Goal: Information Seeking & Learning: Learn about a topic

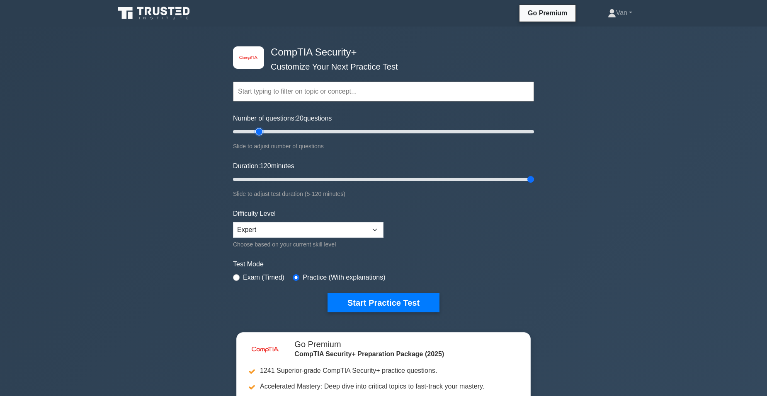
drag, startPoint x: 366, startPoint y: 131, endPoint x: 262, endPoint y: 129, distance: 104.0
type input "20"
click at [262, 129] on input "Number of questions: 20 questions" at bounding box center [383, 132] width 301 height 10
drag, startPoint x: 303, startPoint y: 180, endPoint x: 288, endPoint y: 177, distance: 15.7
type input "25"
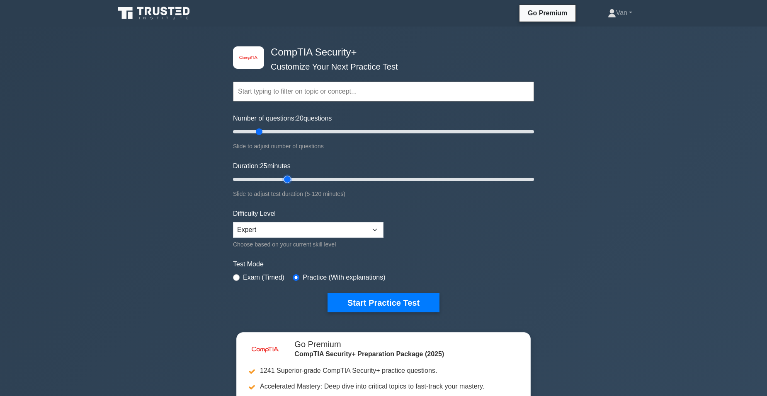
click at [288, 177] on input "Duration: 25 minutes" at bounding box center [383, 179] width 301 height 10
click at [368, 305] on button "Start Practice Test" at bounding box center [383, 302] width 112 height 19
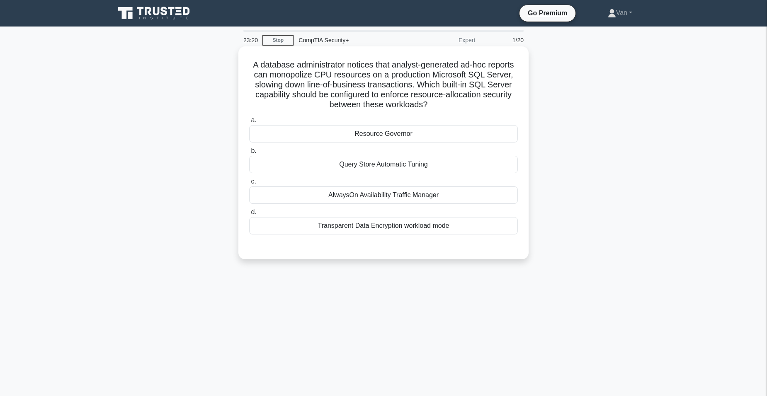
click at [392, 134] on div "Resource Governor" at bounding box center [383, 133] width 268 height 17
click at [249, 123] on input "a. Resource Governor" at bounding box center [249, 120] width 0 height 5
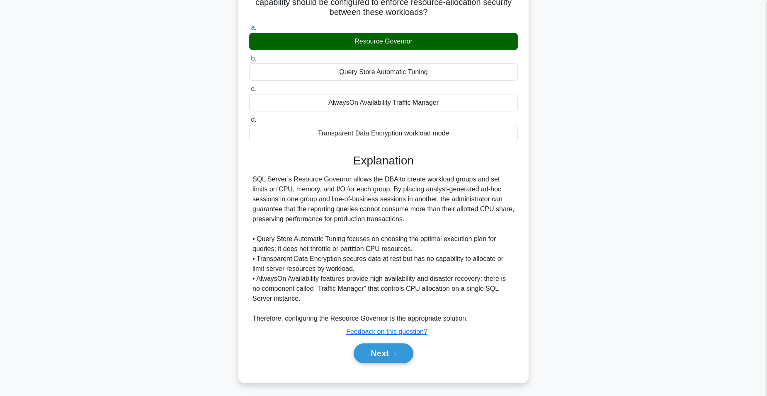
scroll to position [95, 0]
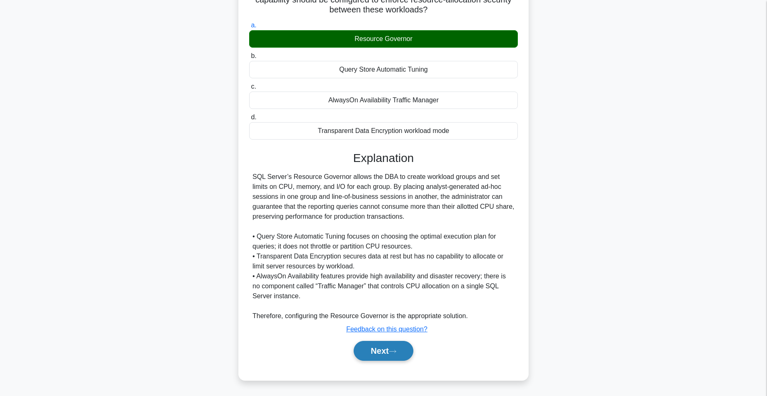
click at [385, 353] on button "Next" at bounding box center [382, 351] width 59 height 20
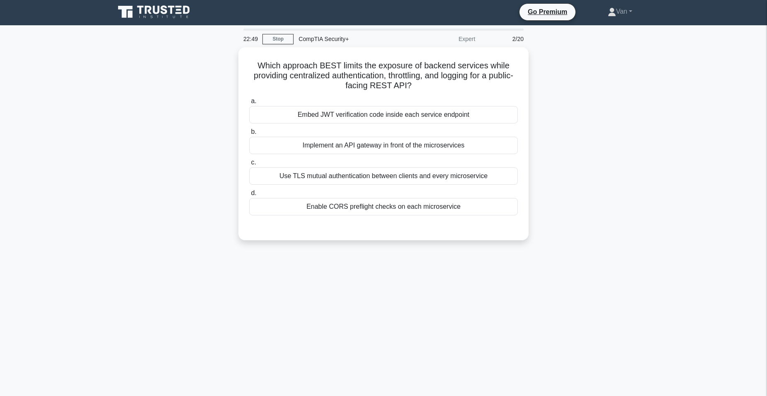
scroll to position [0, 0]
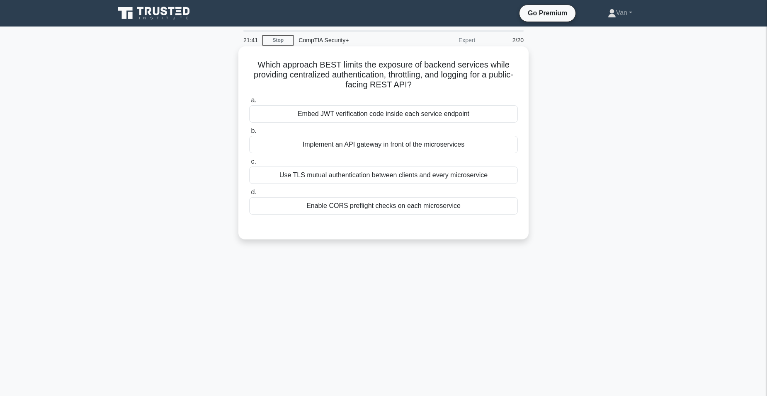
click at [416, 149] on div "Implement an API gateway in front of the microservices" at bounding box center [383, 144] width 268 height 17
click at [249, 134] on input "b. Implement an API gateway in front of the microservices" at bounding box center [249, 130] width 0 height 5
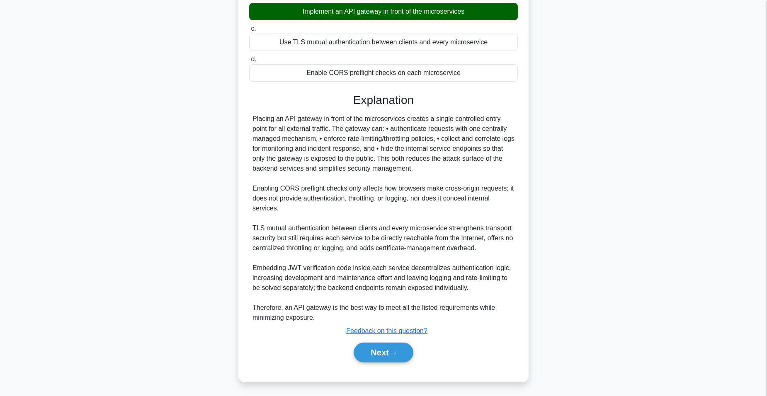
scroll to position [135, 0]
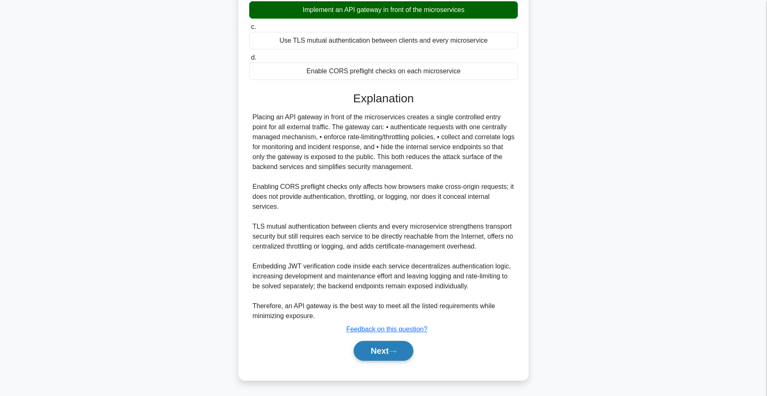
click at [382, 357] on button "Next" at bounding box center [382, 351] width 59 height 20
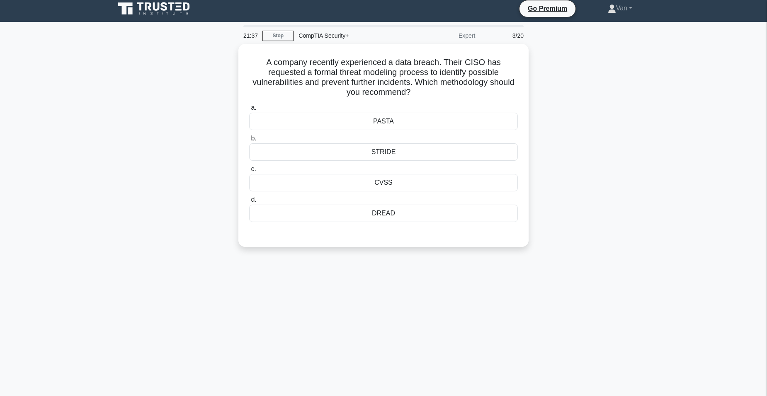
scroll to position [0, 0]
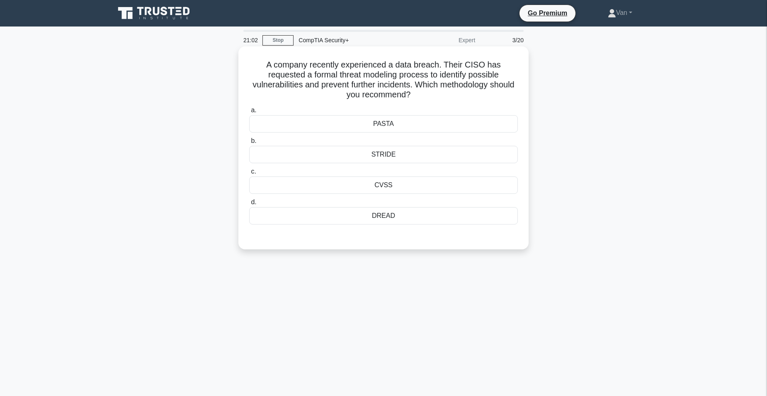
click at [389, 189] on div "CVSS" at bounding box center [383, 185] width 268 height 17
click at [249, 174] on input "c. CVSS" at bounding box center [249, 171] width 0 height 5
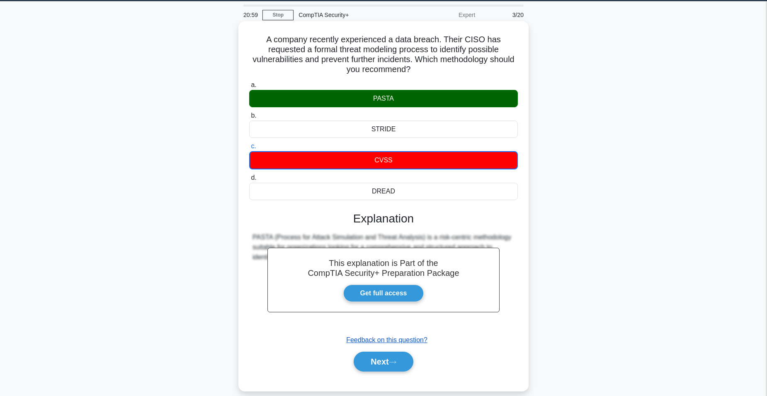
scroll to position [51, 0]
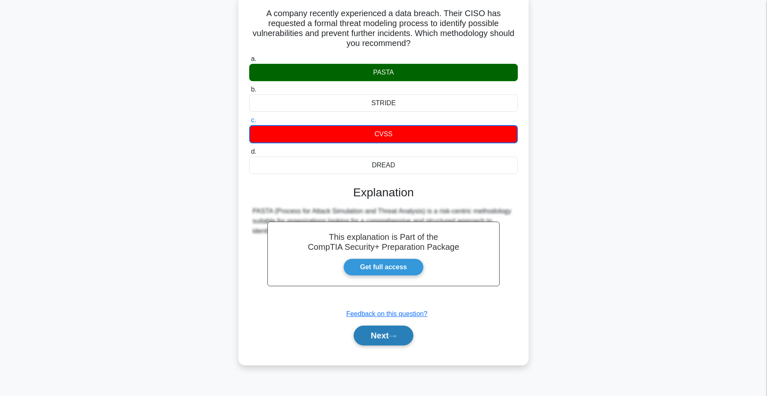
click at [385, 343] on button "Next" at bounding box center [382, 336] width 59 height 20
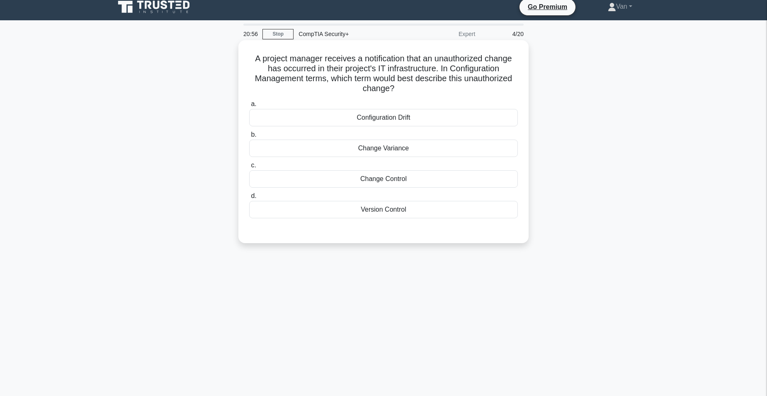
scroll to position [0, 0]
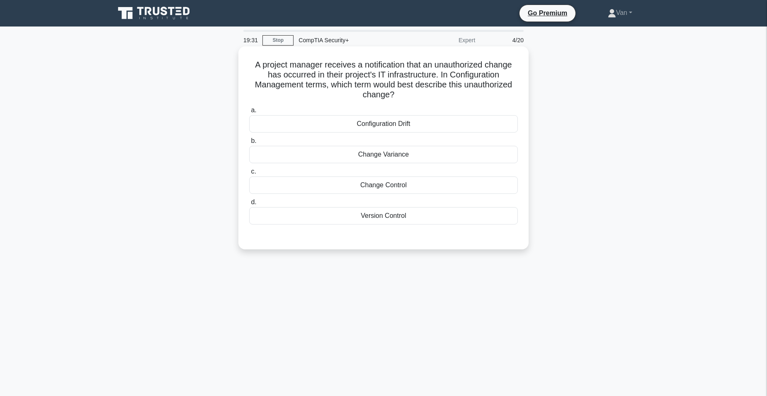
click at [380, 125] on div "Configuration Drift" at bounding box center [383, 123] width 268 height 17
click at [249, 113] on input "a. Configuration Drift" at bounding box center [249, 110] width 0 height 5
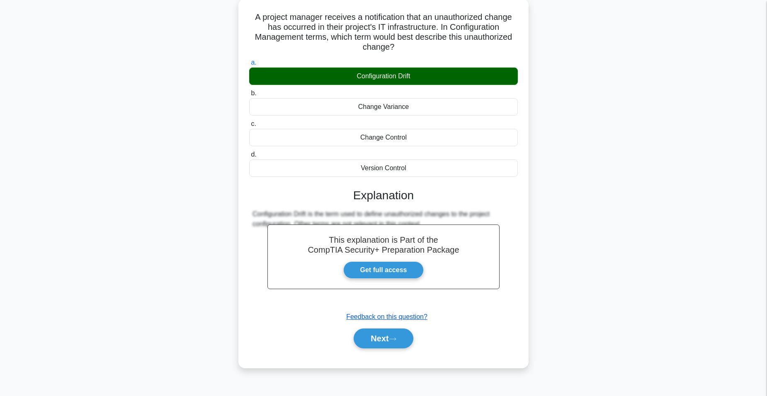
scroll to position [51, 0]
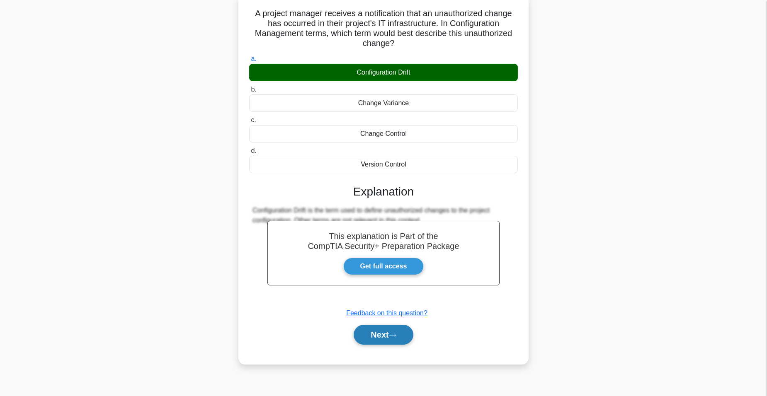
click at [392, 333] on button "Next" at bounding box center [382, 335] width 59 height 20
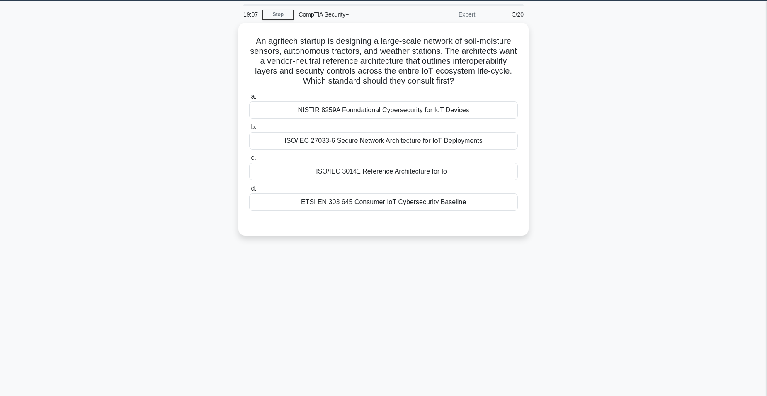
scroll to position [0, 0]
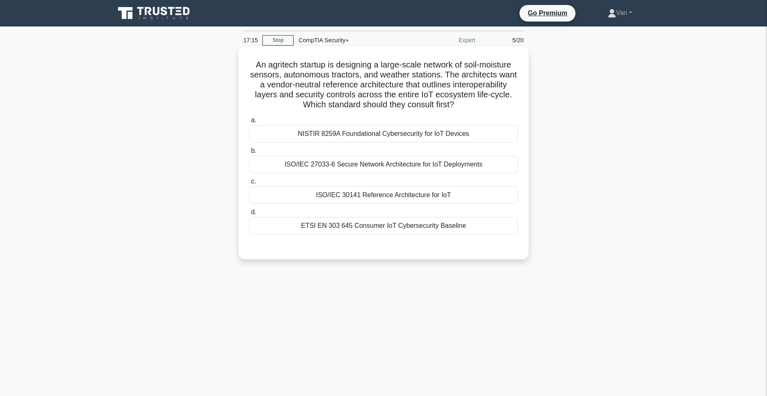
click at [432, 230] on div "ETSI EN 303 645 Consumer IoT Cybersecurity Baseline" at bounding box center [383, 225] width 268 height 17
click at [249, 215] on input "d. ETSI EN 303 645 Consumer IoT Cybersecurity Baseline" at bounding box center [249, 212] width 0 height 5
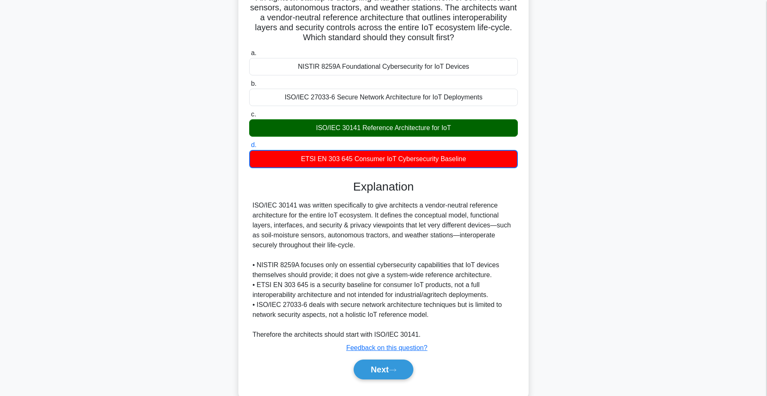
scroll to position [86, 0]
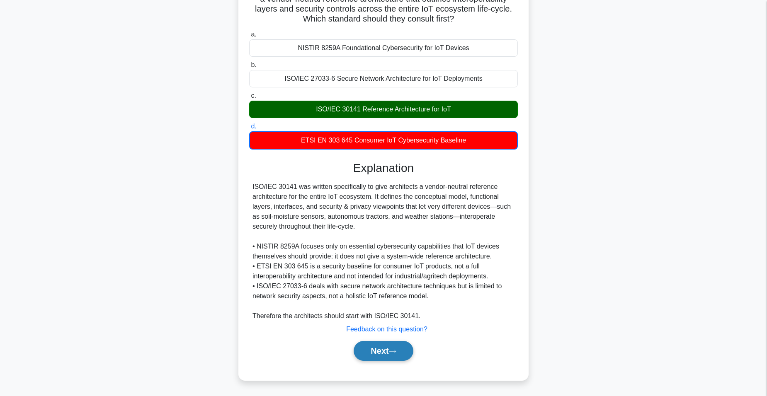
click at [399, 358] on button "Next" at bounding box center [382, 351] width 59 height 20
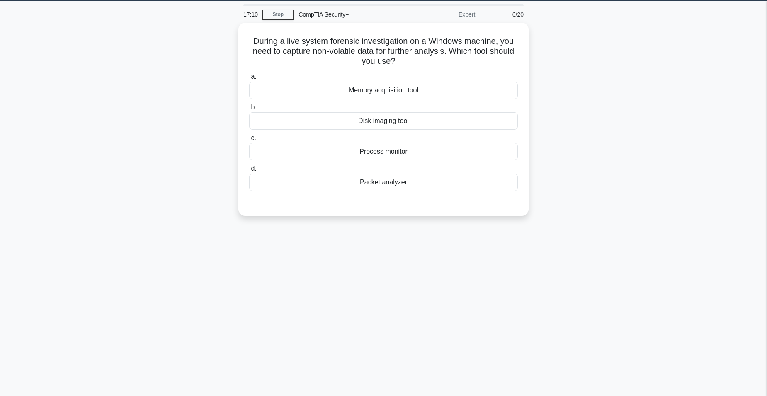
scroll to position [0, 0]
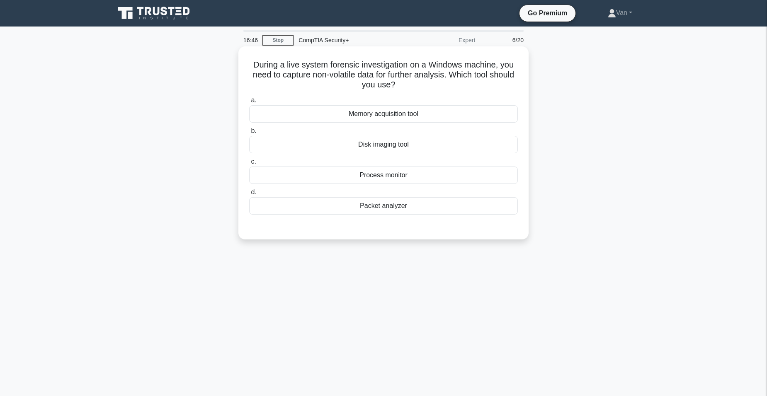
click at [383, 147] on div "Disk imaging tool" at bounding box center [383, 144] width 268 height 17
click at [249, 134] on input "b. Disk imaging tool" at bounding box center [249, 130] width 0 height 5
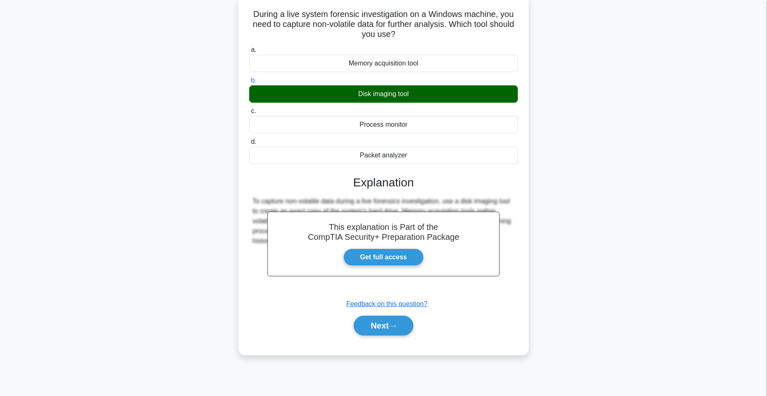
scroll to position [51, 0]
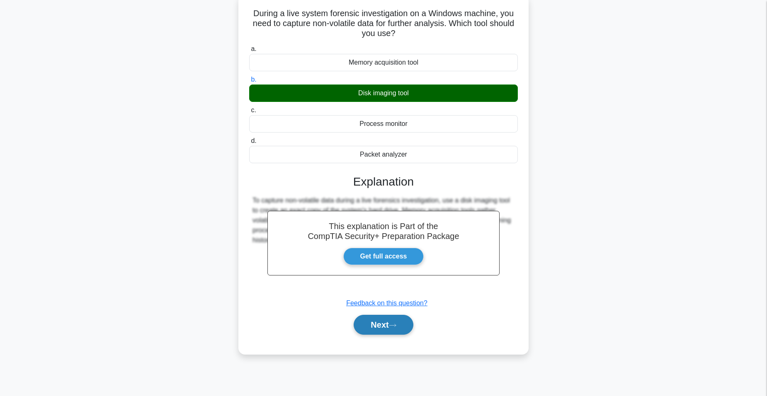
click at [380, 326] on button "Next" at bounding box center [382, 325] width 59 height 20
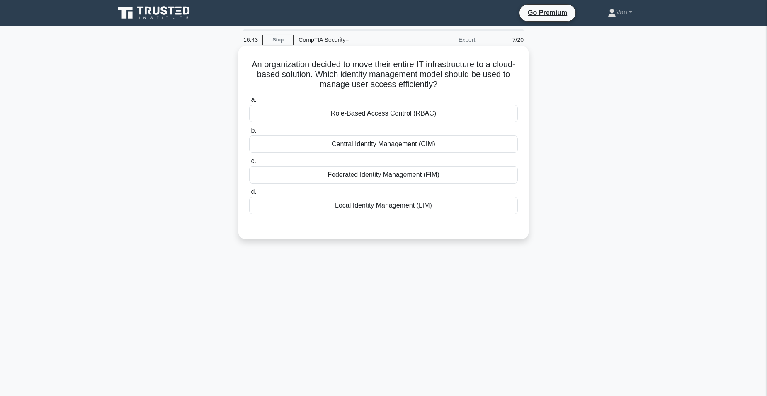
scroll to position [0, 0]
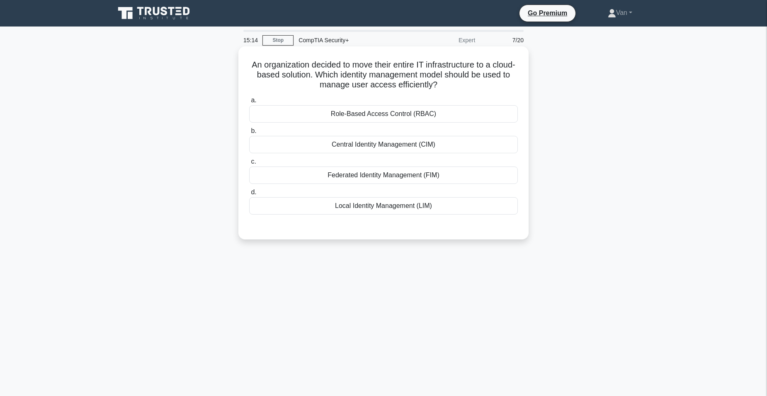
click at [389, 147] on div "Central Identity Management (CIM)" at bounding box center [383, 144] width 268 height 17
click at [249, 134] on input "b. Central Identity Management (CIM)" at bounding box center [249, 130] width 0 height 5
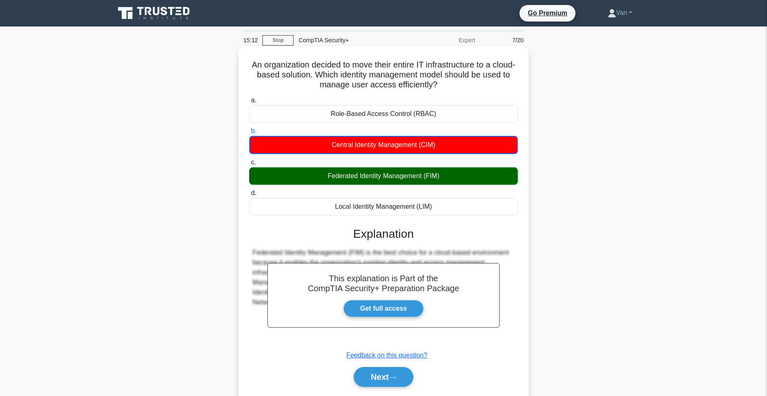
scroll to position [51, 0]
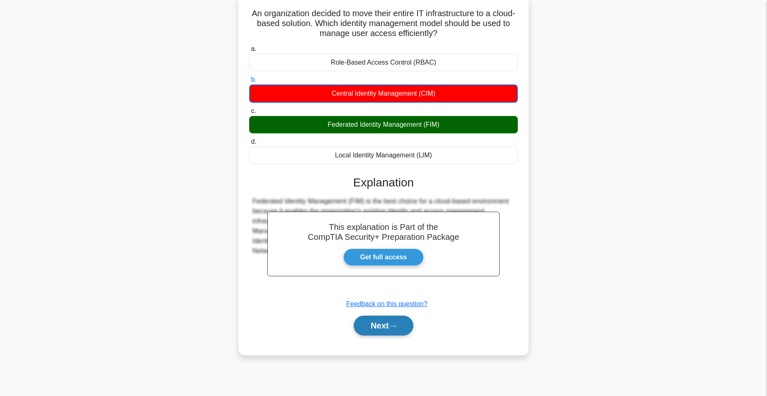
click at [386, 322] on button "Next" at bounding box center [382, 326] width 59 height 20
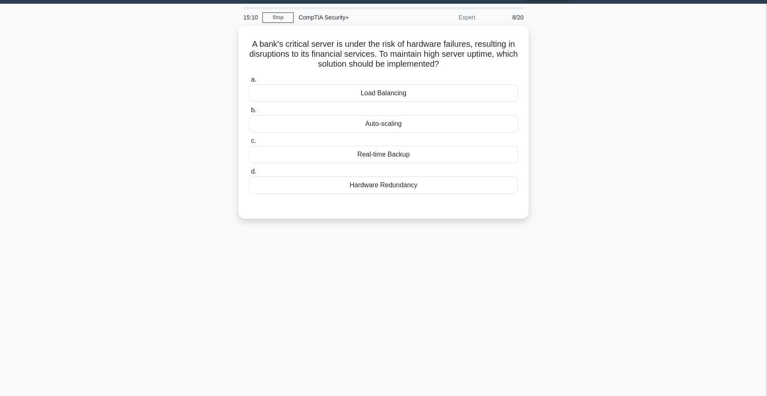
scroll to position [0, 0]
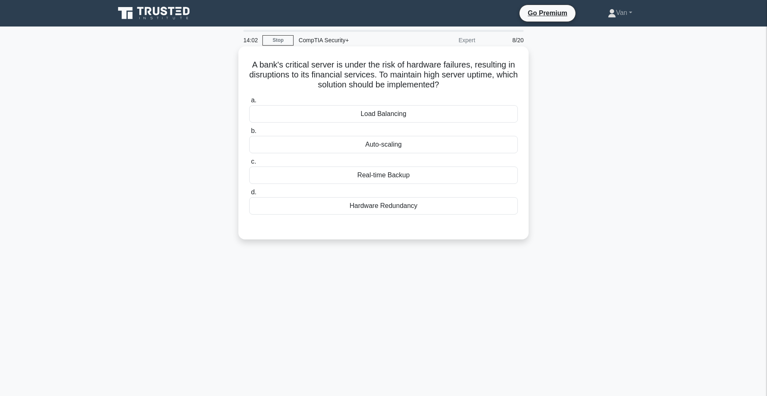
click at [415, 206] on div "Hardware Redundancy" at bounding box center [383, 205] width 268 height 17
click at [249, 195] on input "d. Hardware Redundancy" at bounding box center [249, 192] width 0 height 5
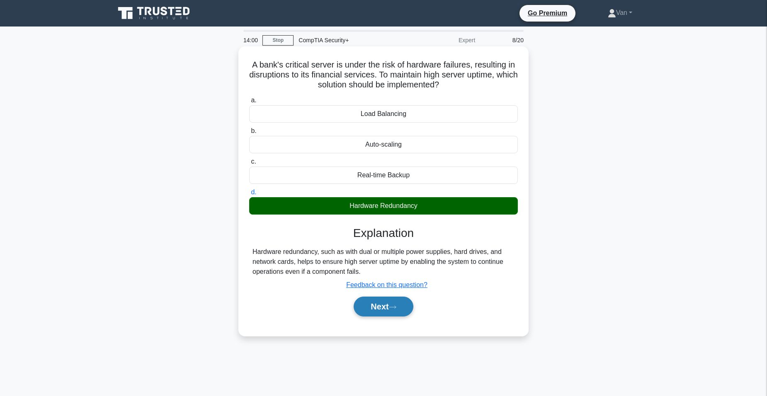
drag, startPoint x: 387, startPoint y: 307, endPoint x: 395, endPoint y: 301, distance: 10.7
click at [389, 306] on button "Next" at bounding box center [382, 307] width 59 height 20
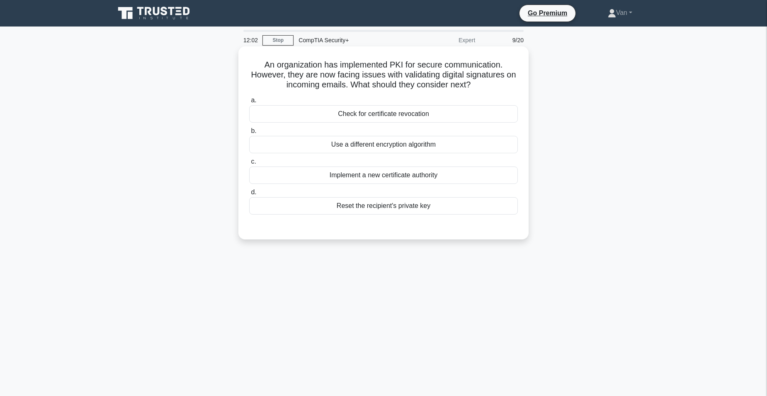
click at [389, 177] on div "Implement a new certificate authority" at bounding box center [383, 175] width 268 height 17
click at [249, 164] on input "c. Implement a new certificate authority" at bounding box center [249, 161] width 0 height 5
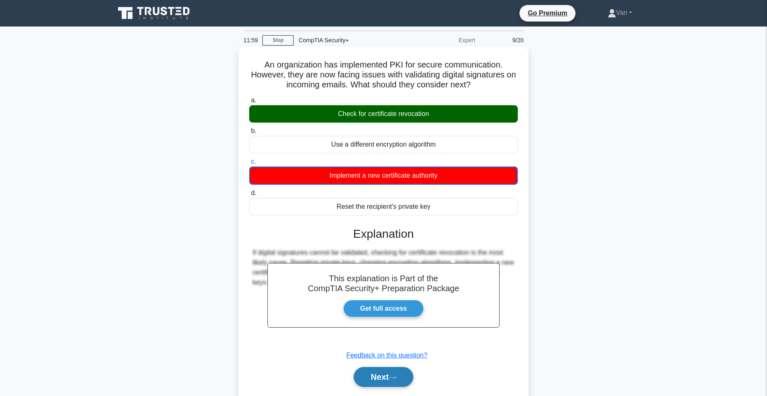
click at [389, 379] on button "Next" at bounding box center [382, 377] width 59 height 20
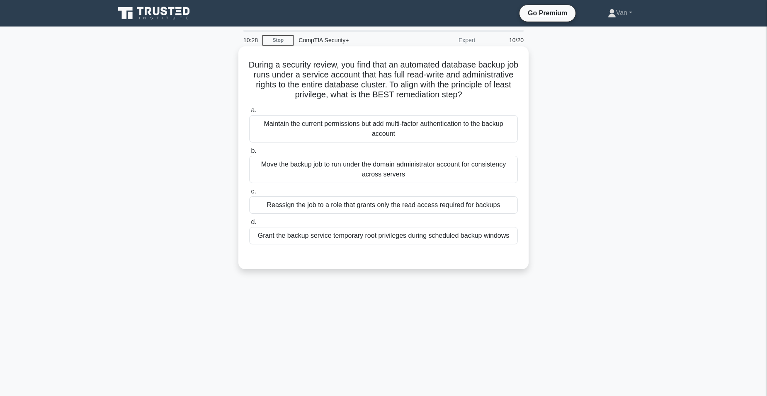
click at [395, 207] on div "Reassign the job to a role that grants only the read access required for backups" at bounding box center [383, 204] width 268 height 17
click at [249, 194] on input "c. Reassign the job to a role that grants only the read access required for bac…" at bounding box center [249, 191] width 0 height 5
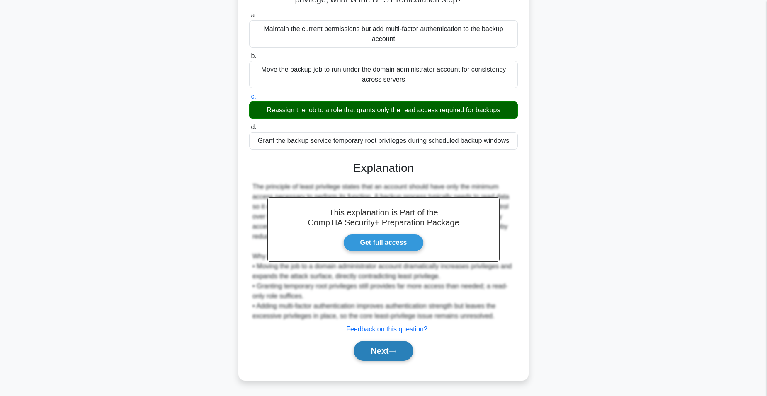
click at [379, 347] on button "Next" at bounding box center [382, 351] width 59 height 20
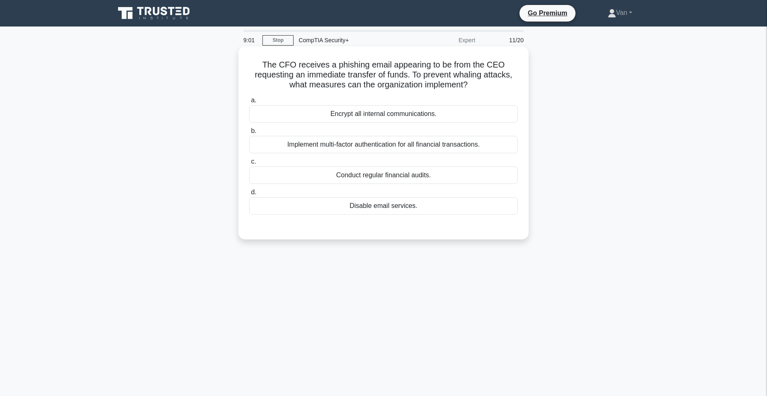
click at [413, 116] on div "Encrypt all internal communications." at bounding box center [383, 113] width 268 height 17
click at [249, 103] on input "a. Encrypt all internal communications." at bounding box center [249, 100] width 0 height 5
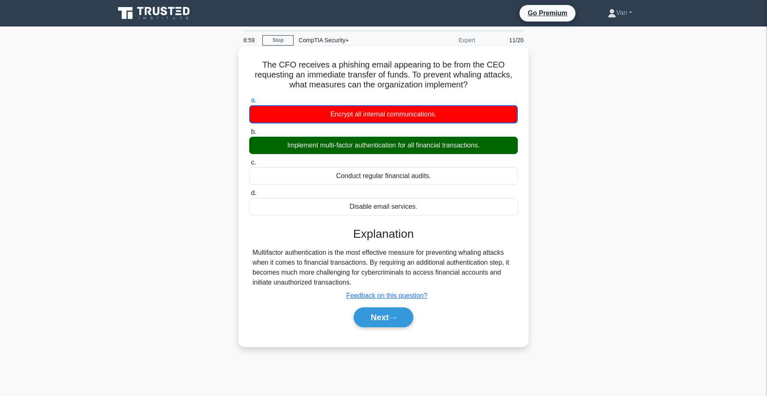
click at [325, 144] on div "Implement multi-factor authentication for all financial transactions." at bounding box center [383, 145] width 268 height 17
click at [249, 135] on input "b. Implement multi-factor authentication for all financial transactions." at bounding box center [249, 131] width 0 height 5
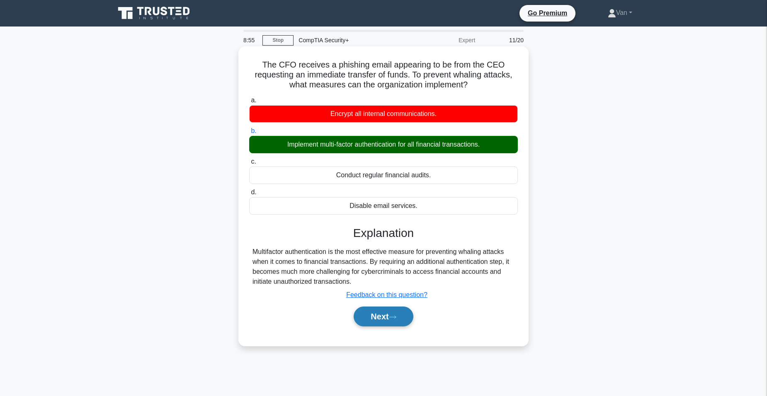
click at [376, 319] on button "Next" at bounding box center [382, 317] width 59 height 20
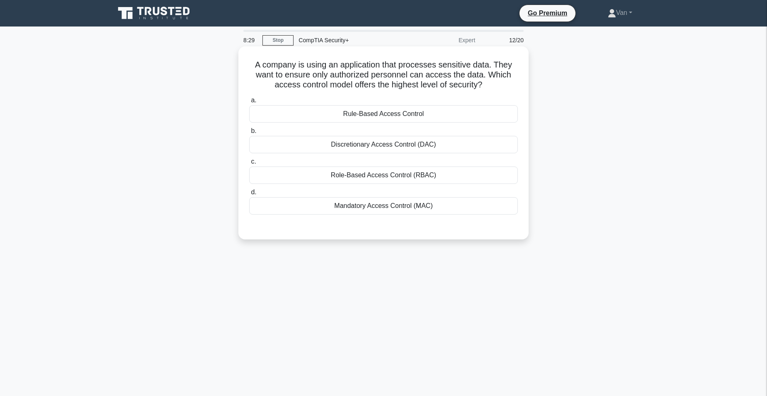
drag, startPoint x: 476, startPoint y: 86, endPoint x: 484, endPoint y: 87, distance: 8.0
click at [484, 87] on h5 "A company is using an application that processes sensitive data. They want to e…" at bounding box center [383, 75] width 270 height 31
drag, startPoint x: 484, startPoint y: 87, endPoint x: 334, endPoint y: 82, distance: 150.5
click at [358, 83] on h5 "A company is using an application that processes sensitive data. They want to e…" at bounding box center [383, 75] width 270 height 31
click at [346, 210] on div "Mandatory Access Control (MAC)" at bounding box center [383, 205] width 268 height 17
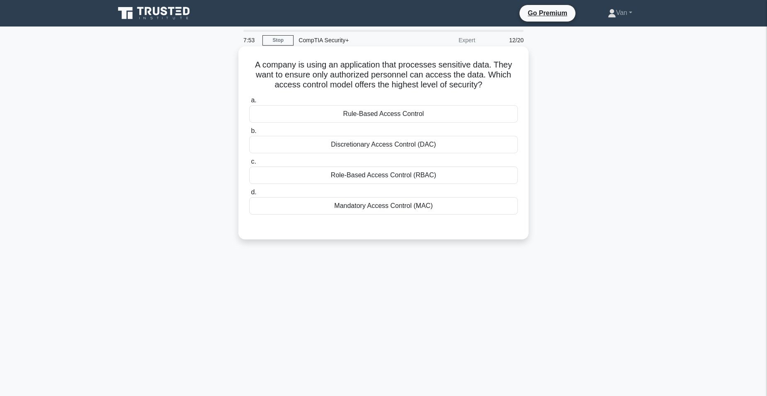
click at [249, 195] on input "d. Mandatory Access Control (MAC)" at bounding box center [249, 192] width 0 height 5
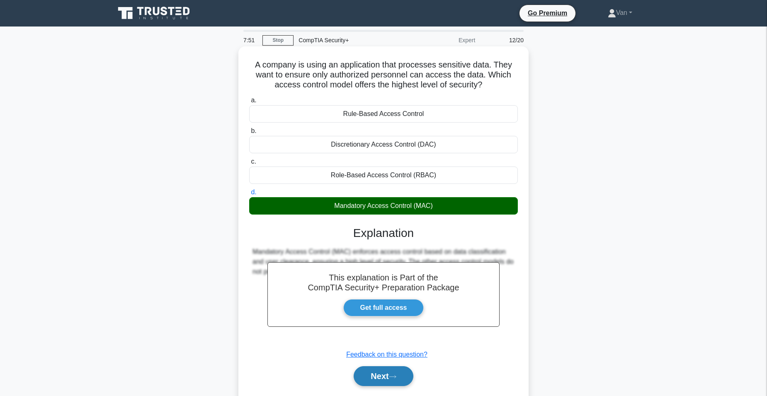
click at [375, 377] on button "Next" at bounding box center [382, 376] width 59 height 20
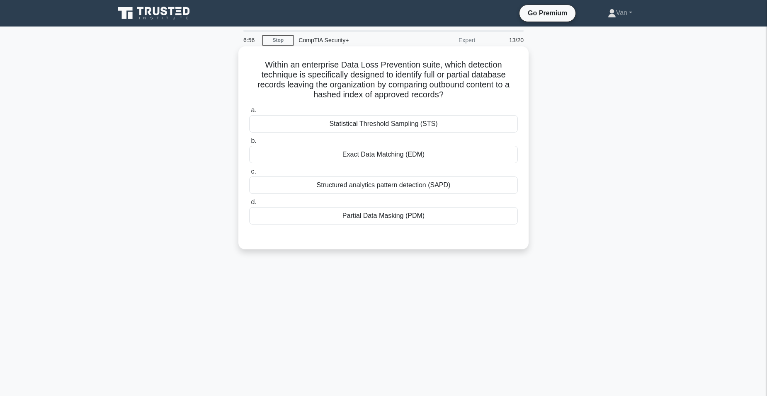
click at [371, 158] on div "Exact Data Matching (EDM)" at bounding box center [383, 154] width 268 height 17
click at [249, 144] on input "b. Exact Data Matching (EDM)" at bounding box center [249, 140] width 0 height 5
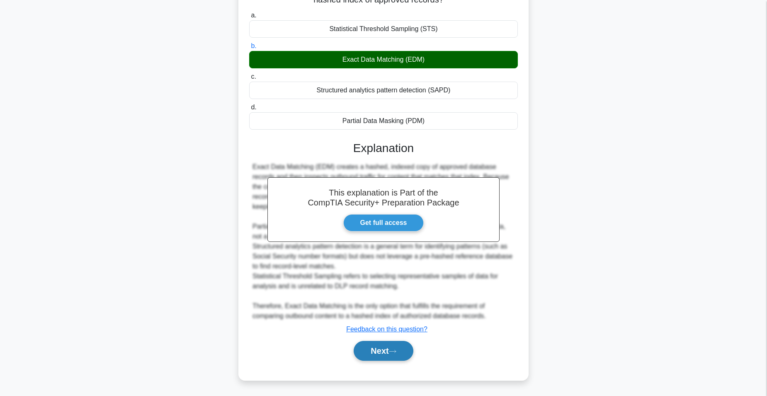
click at [389, 346] on button "Next" at bounding box center [382, 351] width 59 height 20
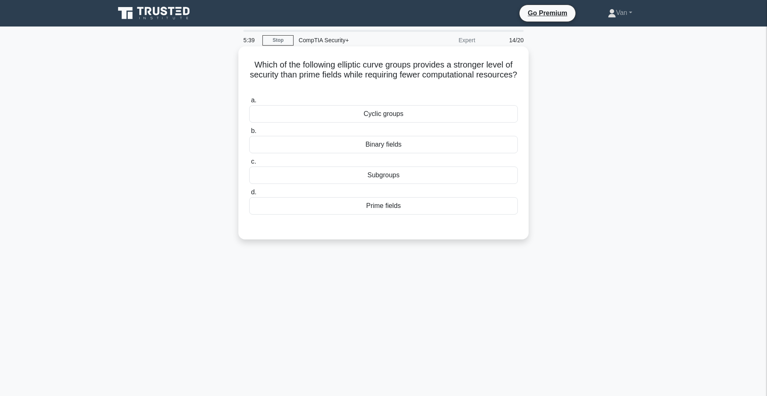
click at [383, 115] on div "Cyclic groups" at bounding box center [383, 113] width 268 height 17
click at [249, 103] on input "a. Cyclic groups" at bounding box center [249, 100] width 0 height 5
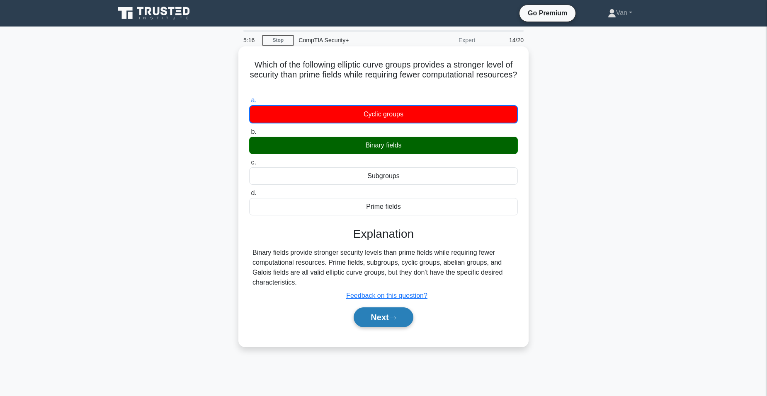
click at [385, 319] on button "Next" at bounding box center [382, 317] width 59 height 20
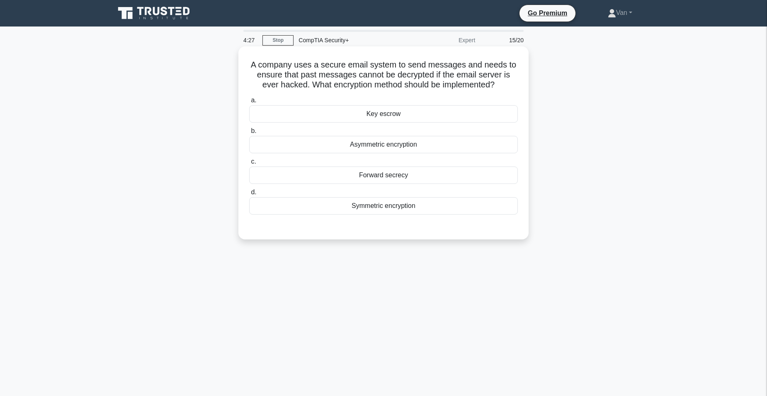
click at [379, 177] on div "Forward secrecy" at bounding box center [383, 175] width 268 height 17
click at [249, 164] on input "c. Forward secrecy" at bounding box center [249, 161] width 0 height 5
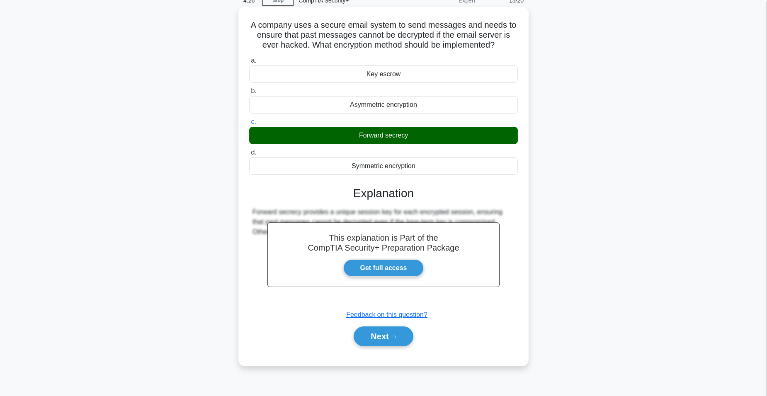
scroll to position [51, 0]
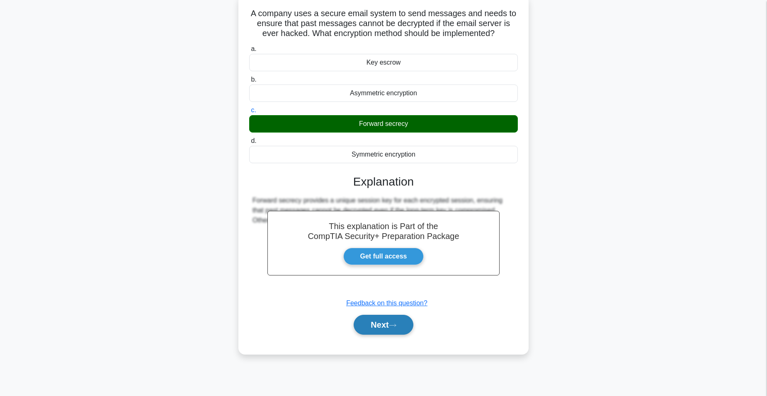
click at [396, 328] on icon at bounding box center [392, 325] width 7 height 5
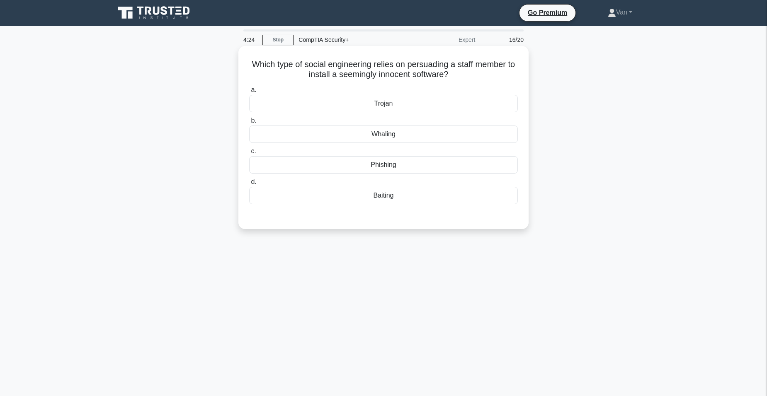
scroll to position [0, 0]
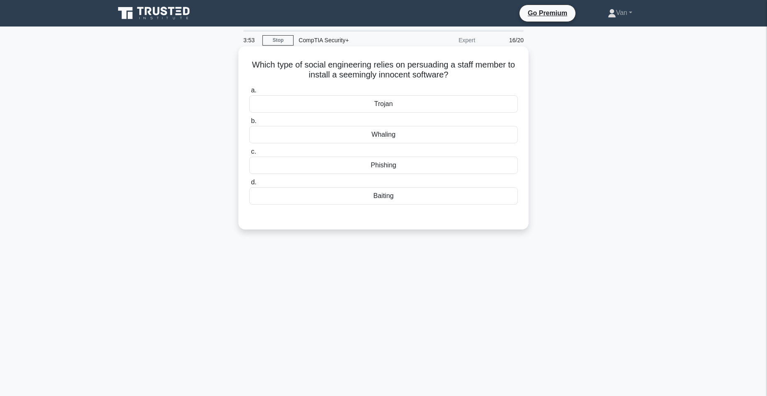
click at [402, 201] on div "Baiting" at bounding box center [383, 195] width 268 height 17
click at [249, 185] on input "d. Baiting" at bounding box center [249, 182] width 0 height 5
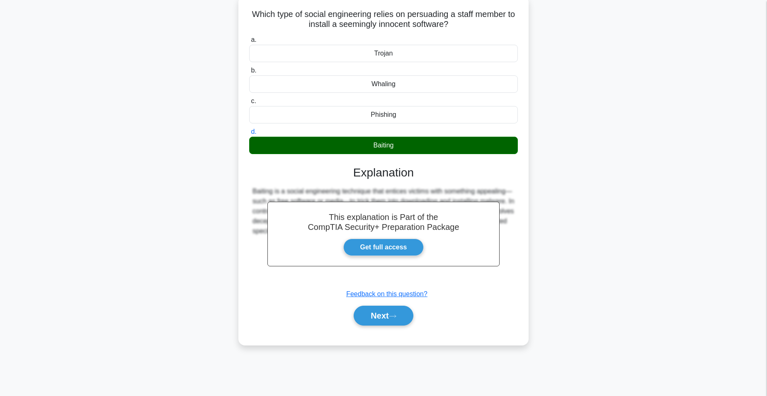
scroll to position [51, 0]
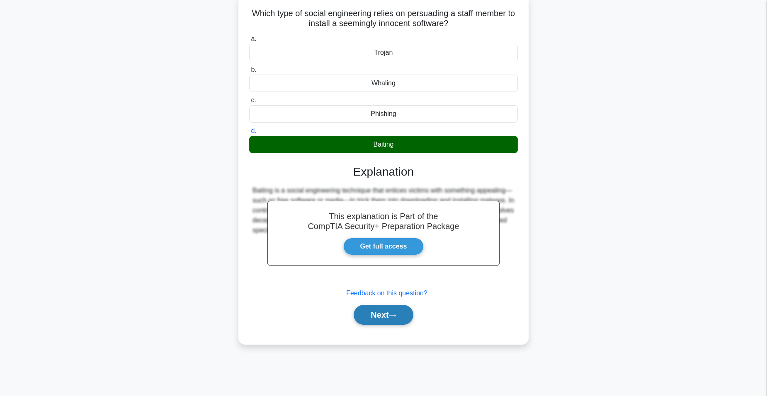
click at [385, 314] on button "Next" at bounding box center [382, 315] width 59 height 20
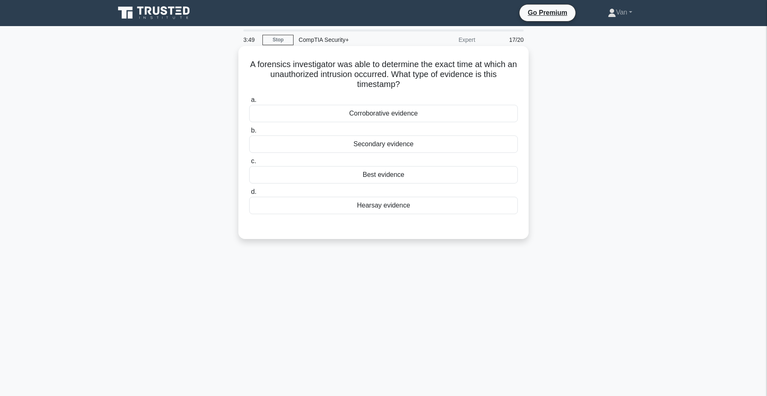
scroll to position [0, 0]
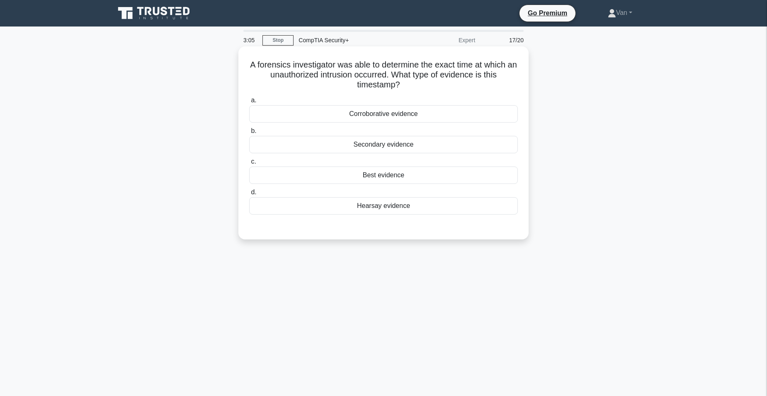
click at [387, 147] on div "Secondary evidence" at bounding box center [383, 144] width 268 height 17
click at [249, 134] on input "b. Secondary evidence" at bounding box center [249, 130] width 0 height 5
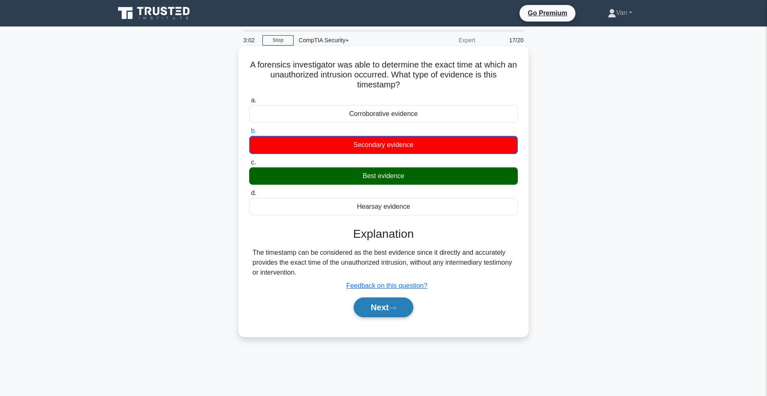
click at [392, 315] on button "Next" at bounding box center [382, 307] width 59 height 20
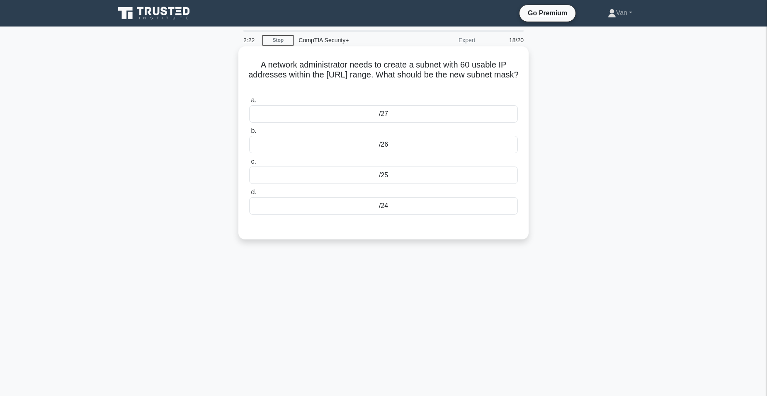
click at [396, 148] on div "/26" at bounding box center [383, 144] width 268 height 17
click at [249, 134] on input "b. /26" at bounding box center [249, 130] width 0 height 5
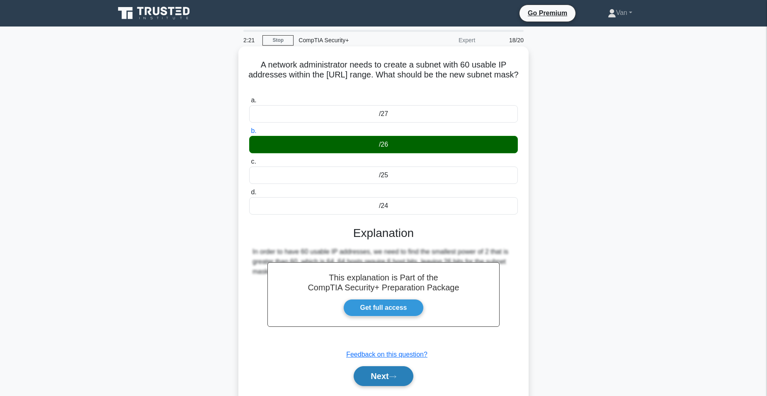
click at [384, 377] on button "Next" at bounding box center [382, 376] width 59 height 20
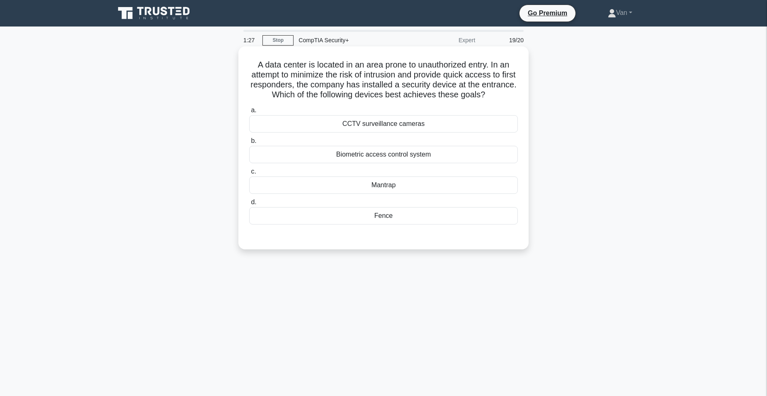
click at [377, 187] on div "Mantrap" at bounding box center [383, 185] width 268 height 17
click at [249, 174] on input "c. Mantrap" at bounding box center [249, 171] width 0 height 5
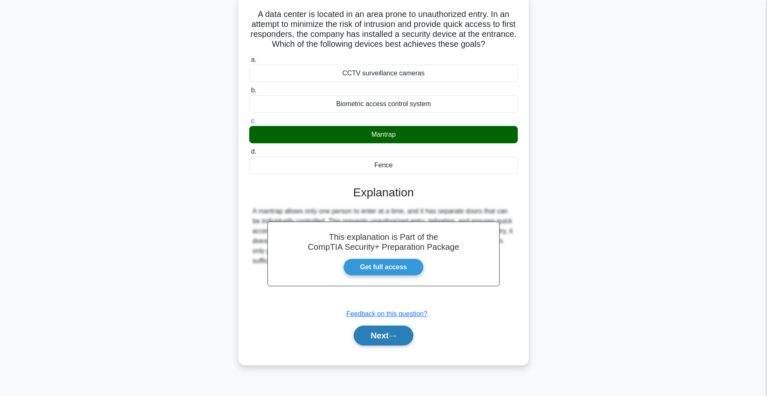
scroll to position [51, 0]
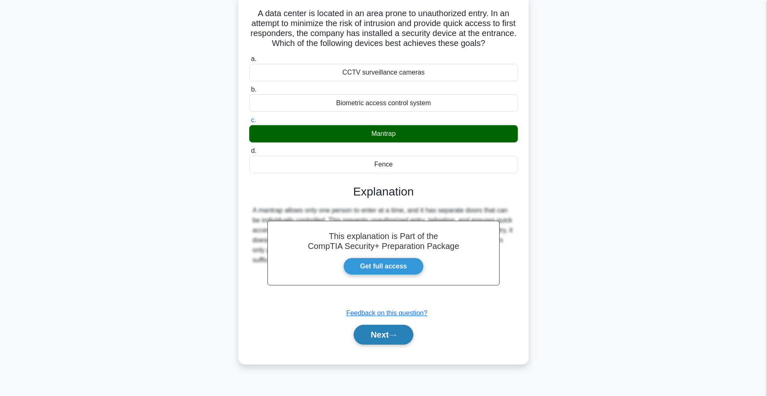
click at [376, 331] on button "Next" at bounding box center [382, 335] width 59 height 20
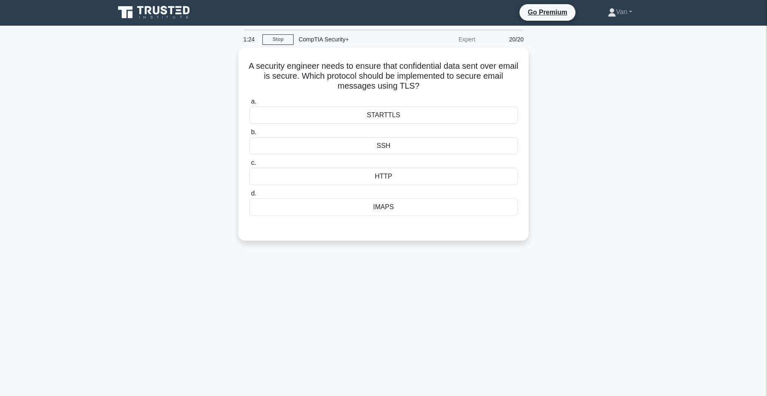
scroll to position [0, 0]
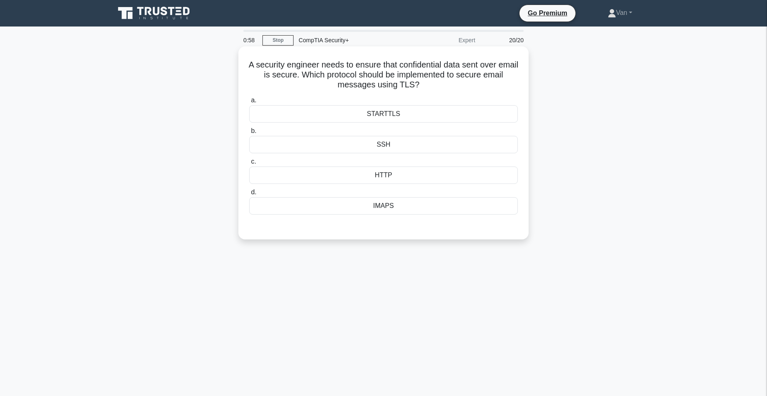
click at [401, 117] on div "STARTTLS" at bounding box center [383, 113] width 268 height 17
click at [249, 103] on input "a. STARTTLS" at bounding box center [249, 100] width 0 height 5
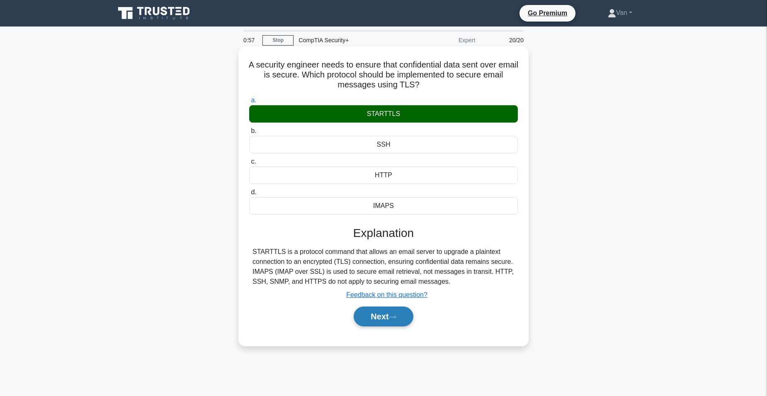
click at [385, 317] on button "Next" at bounding box center [382, 317] width 59 height 20
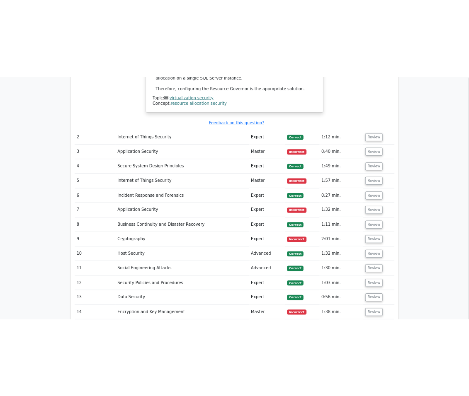
scroll to position [1202, 0]
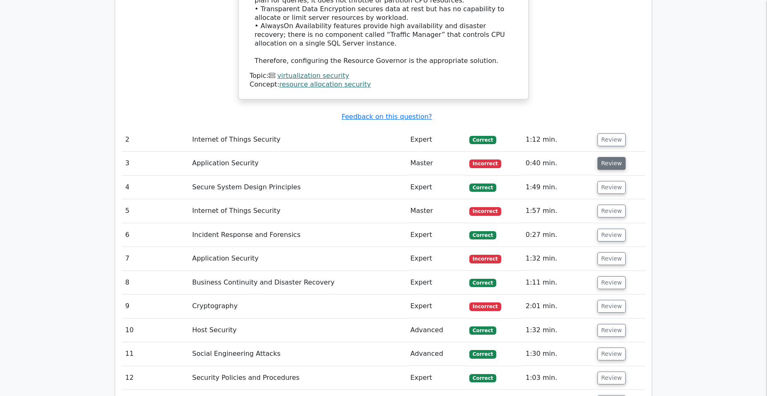
click at [600, 157] on button "Review" at bounding box center [611, 163] width 28 height 13
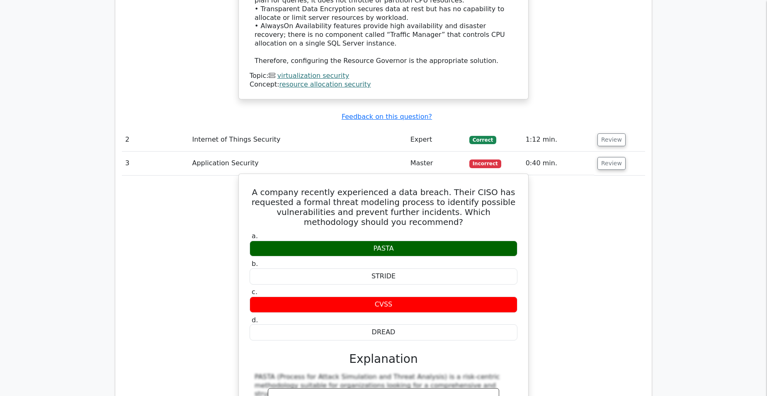
drag, startPoint x: 265, startPoint y: 162, endPoint x: 457, endPoint y: 312, distance: 244.1
click at [457, 312] on div "A company recently experienced a data breach. Their CISO has requested a formal…" at bounding box center [383, 336] width 283 height 318
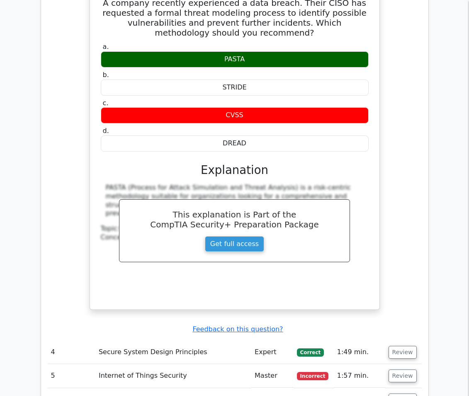
scroll to position [1492, 0]
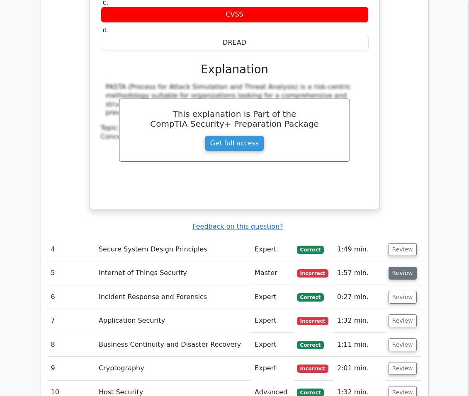
click at [397, 267] on button "Review" at bounding box center [402, 273] width 28 height 13
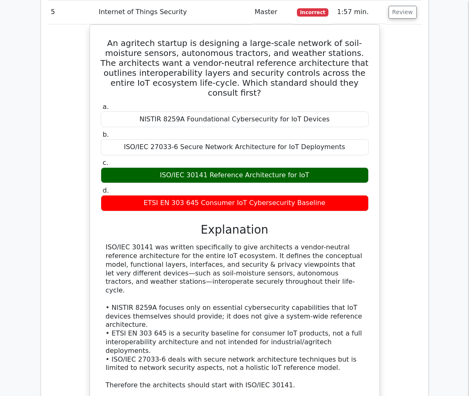
scroll to position [1947, 0]
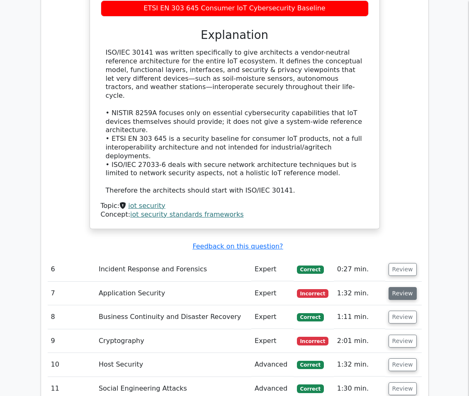
click at [402, 287] on button "Review" at bounding box center [402, 293] width 28 height 13
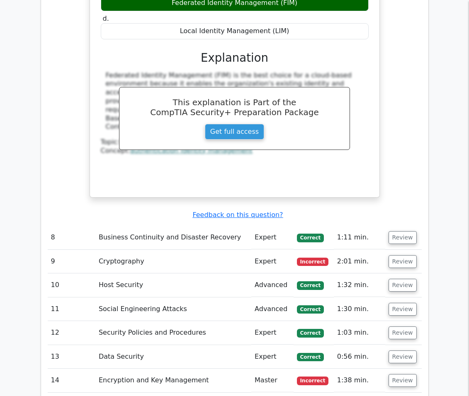
scroll to position [2403, 0]
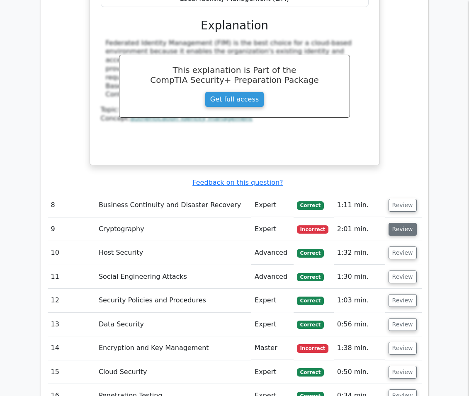
click at [392, 223] on button "Review" at bounding box center [402, 229] width 28 height 13
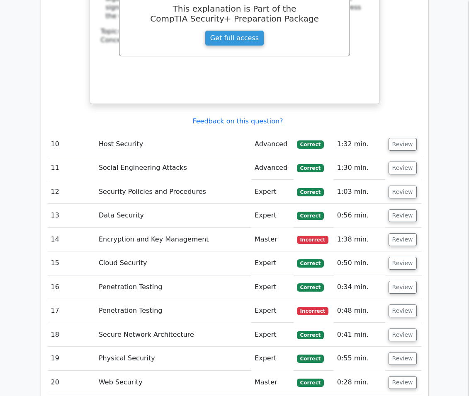
scroll to position [2859, 0]
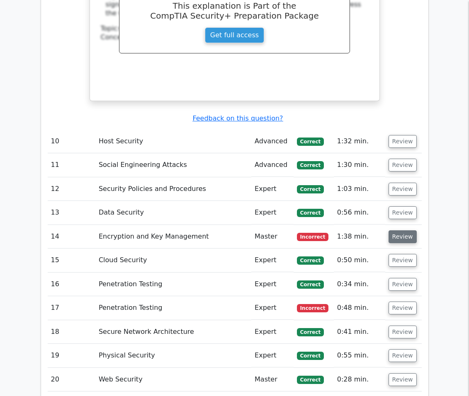
click at [401, 230] on button "Review" at bounding box center [402, 236] width 28 height 13
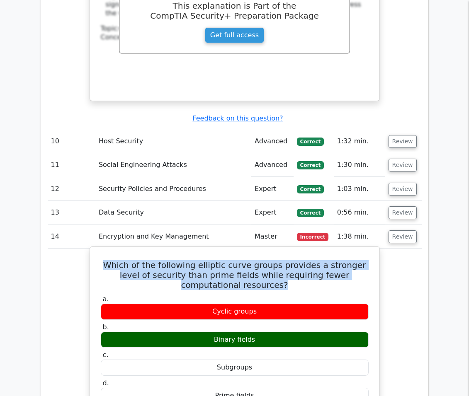
drag, startPoint x: 100, startPoint y: 201, endPoint x: 297, endPoint y: 222, distance: 198.3
click at [297, 260] on h5 "Which of the following elliptic curve groups provides a stronger level of secur…" at bounding box center [234, 275] width 269 height 30
drag, startPoint x: 297, startPoint y: 222, endPoint x: 273, endPoint y: 230, distance: 25.7
click at [254, 227] on div at bounding box center [254, 227] width 0 height 0
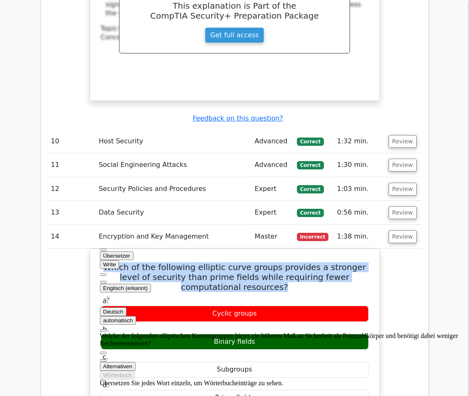
click at [408, 249] on div "Which of the following elliptic curve groups provides a stronger level of secur…" at bounding box center [235, 383] width 374 height 268
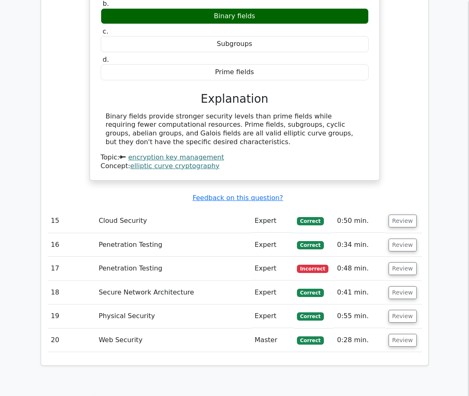
scroll to position [3190, 0]
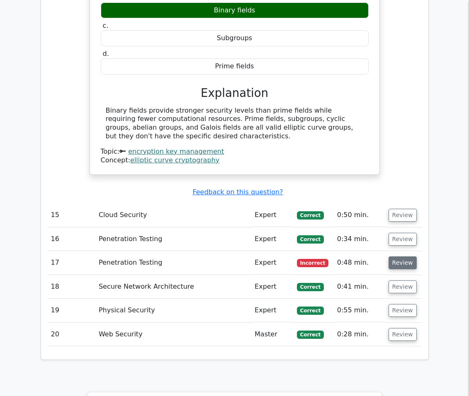
click at [399, 256] on button "Review" at bounding box center [402, 262] width 28 height 13
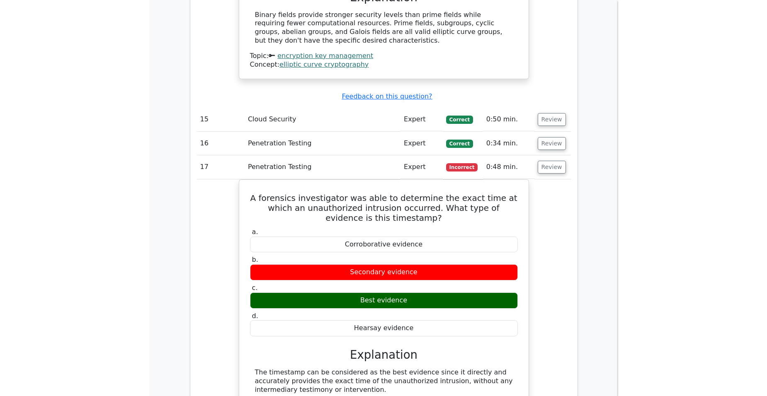
scroll to position [3273, 0]
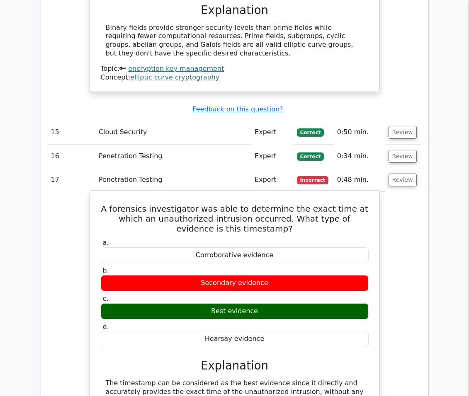
drag, startPoint x: 102, startPoint y: 143, endPoint x: 302, endPoint y: 278, distance: 241.9
click at [302, 278] on div "A forensics investigator was able to determine the exact time at which an unaut…" at bounding box center [234, 315] width 283 height 242
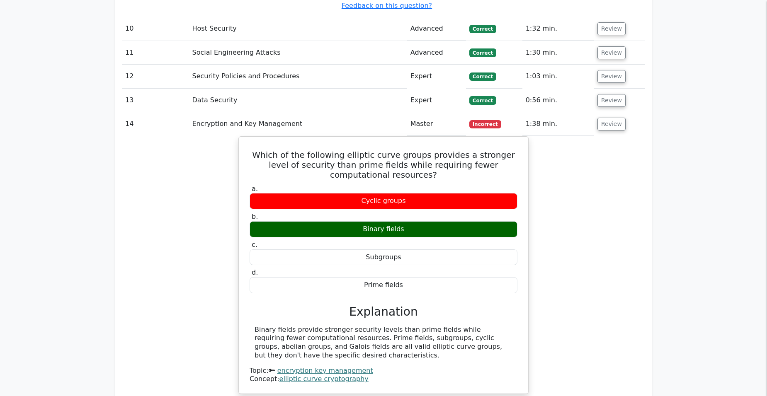
scroll to position [3727, 0]
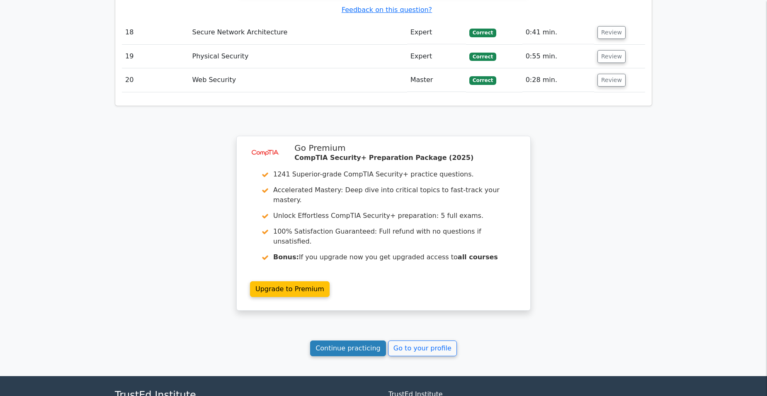
click at [353, 341] on link "Continue practicing" at bounding box center [348, 349] width 76 height 16
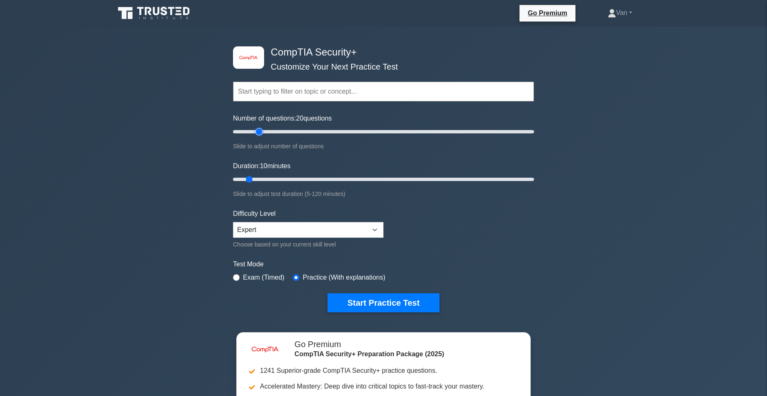
drag, startPoint x: 245, startPoint y: 132, endPoint x: 261, endPoint y: 133, distance: 16.7
type input "20"
click at [261, 133] on input "Number of questions: 20 questions" at bounding box center [383, 132] width 301 height 10
drag, startPoint x: 249, startPoint y: 180, endPoint x: 288, endPoint y: 179, distance: 38.5
type input "25"
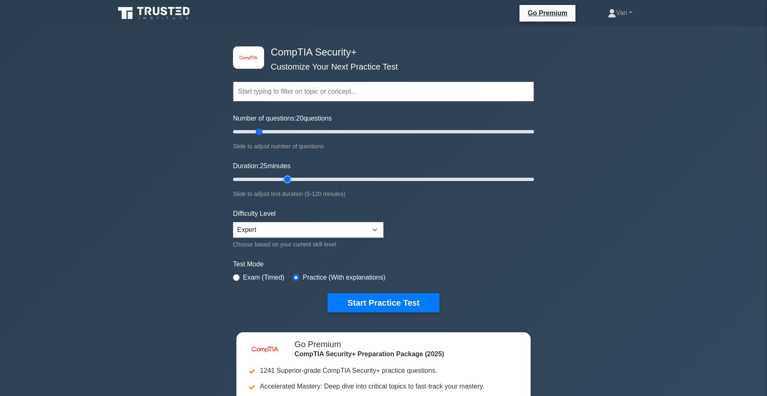
click at [288, 179] on input "Duration: 25 minutes" at bounding box center [383, 179] width 301 height 10
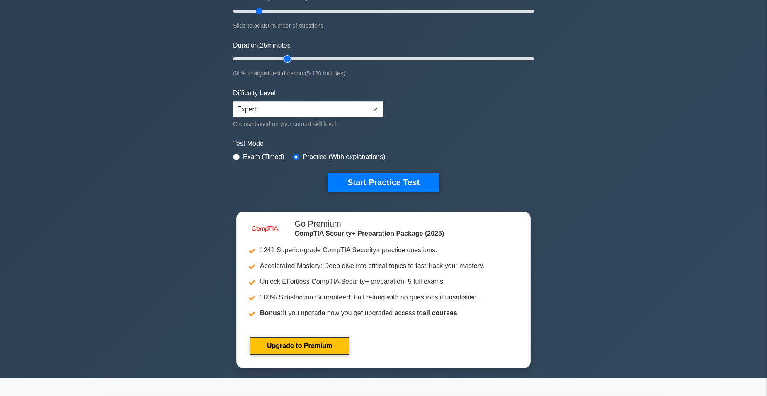
scroll to position [124, 0]
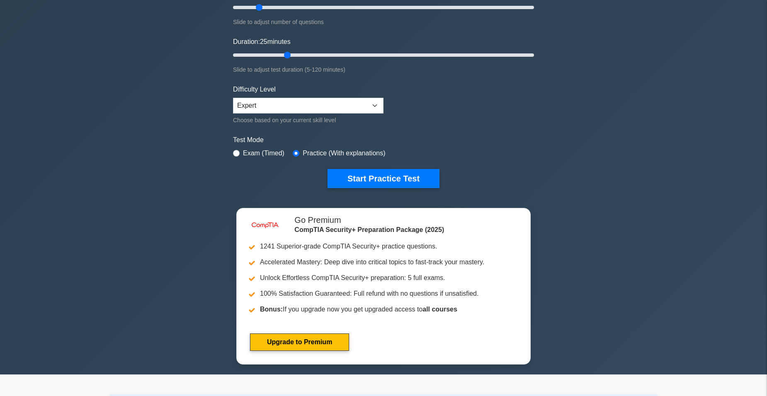
click at [244, 152] on label "Exam (Timed)" at bounding box center [263, 153] width 41 height 10
click at [239, 152] on div "Exam (Timed)" at bounding box center [258, 153] width 51 height 10
click at [236, 152] on input "radio" at bounding box center [236, 153] width 7 height 7
radio input "true"
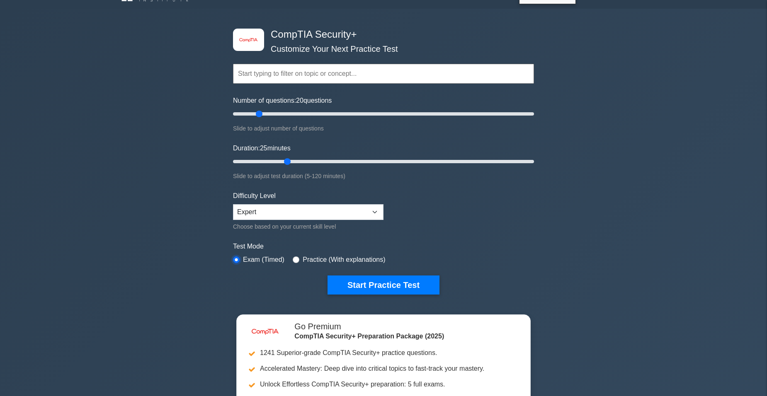
scroll to position [0, 0]
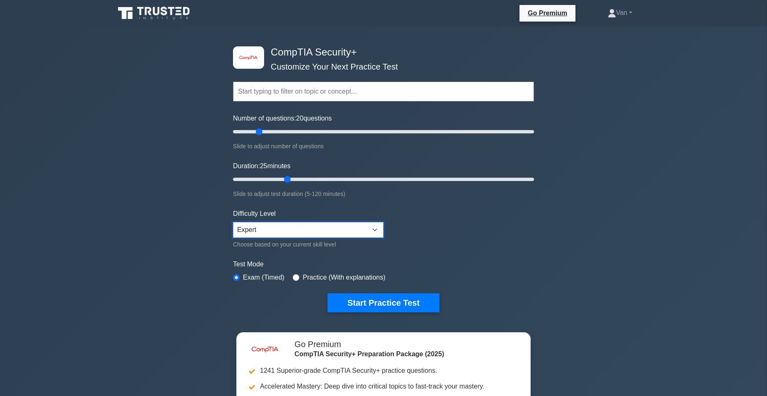
click at [269, 231] on select "Beginner Intermediate Expert" at bounding box center [308, 230] width 150 height 16
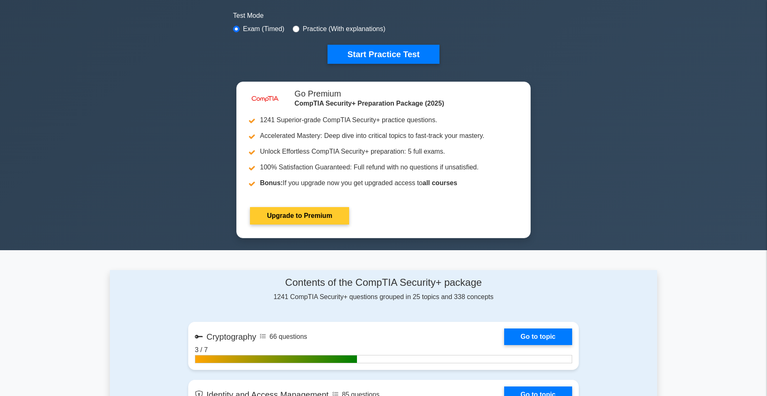
scroll to position [331, 0]
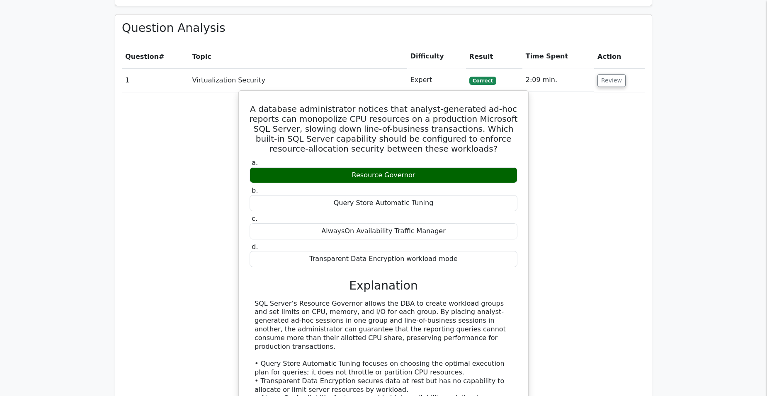
scroll to position [704, 0]
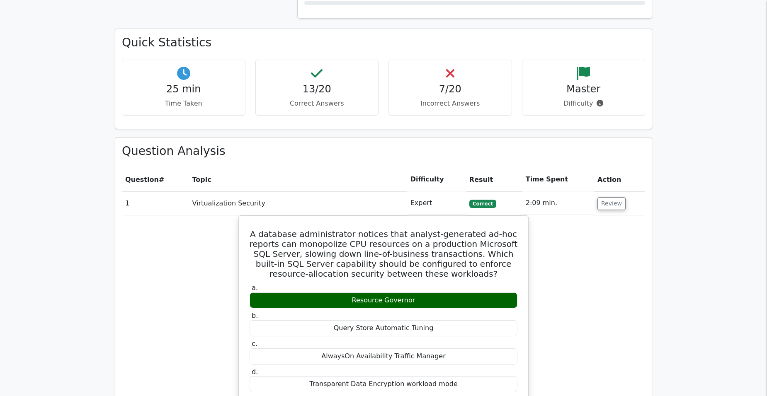
click at [479, 200] on span "Correct" at bounding box center [482, 204] width 27 height 8
click at [597, 197] on button "Review" at bounding box center [611, 203] width 28 height 13
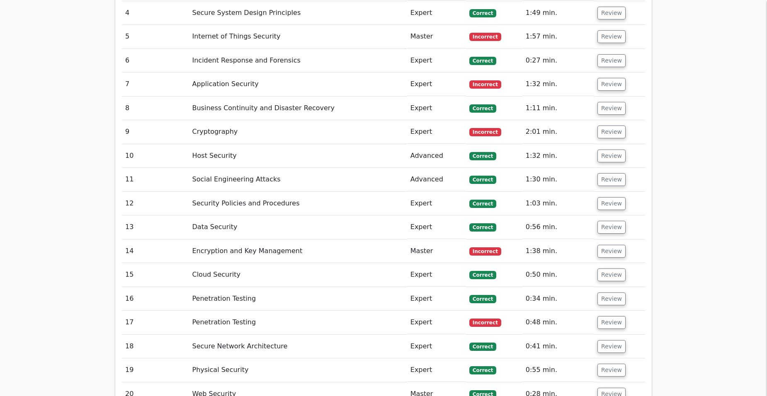
scroll to position [994, 0]
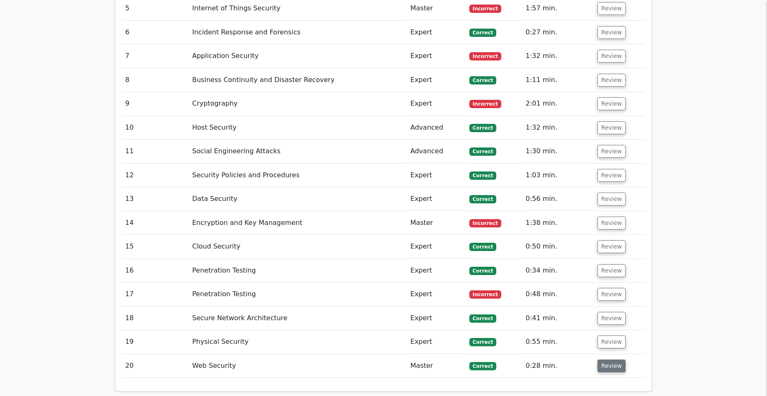
click at [604, 360] on button "Review" at bounding box center [611, 366] width 28 height 13
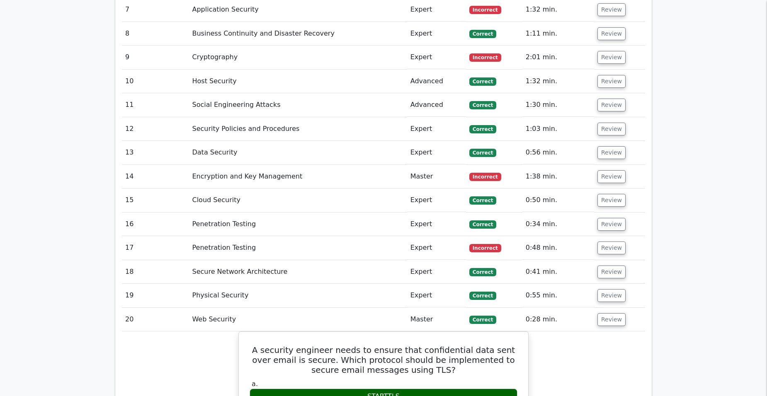
scroll to position [1036, 0]
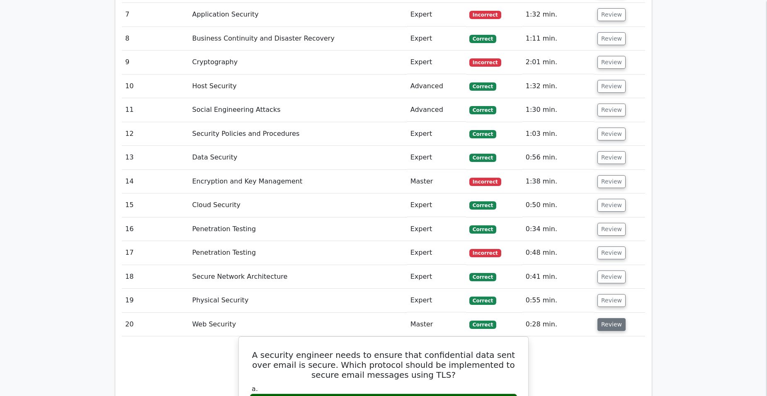
click at [604, 318] on button "Review" at bounding box center [611, 324] width 28 height 13
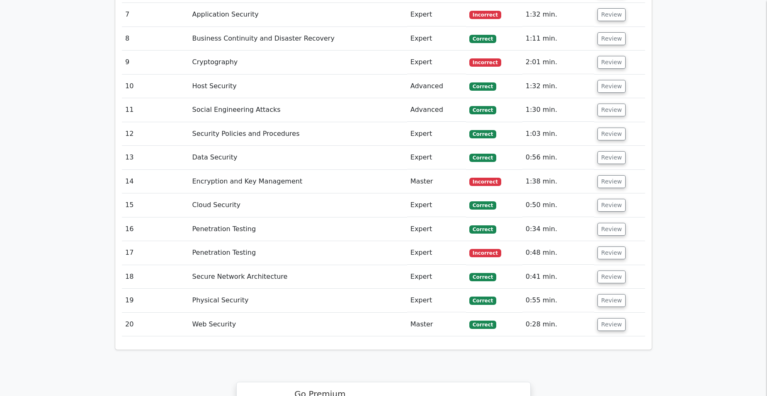
scroll to position [994, 0]
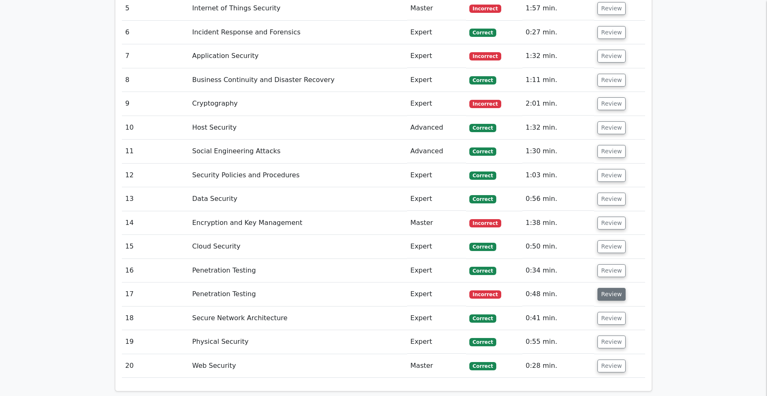
click at [609, 288] on button "Review" at bounding box center [611, 294] width 28 height 13
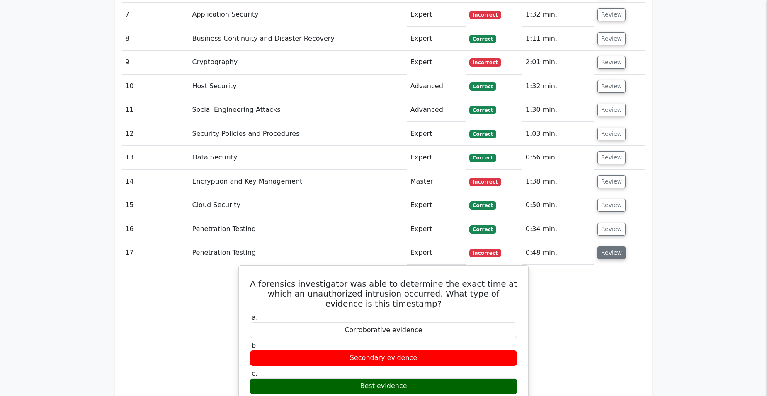
scroll to position [1077, 0]
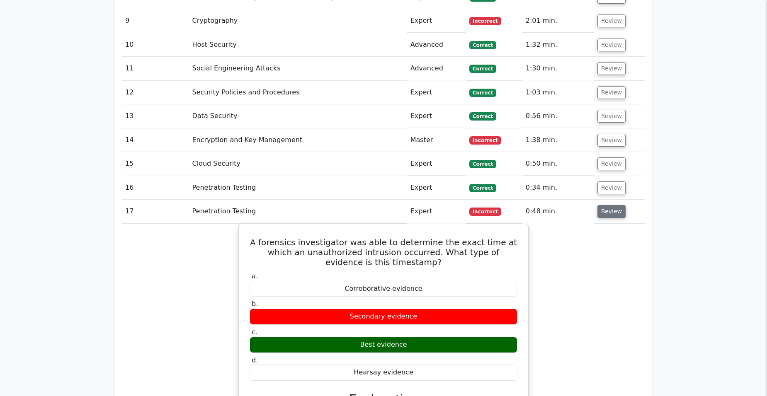
click at [601, 205] on button "Review" at bounding box center [611, 211] width 28 height 13
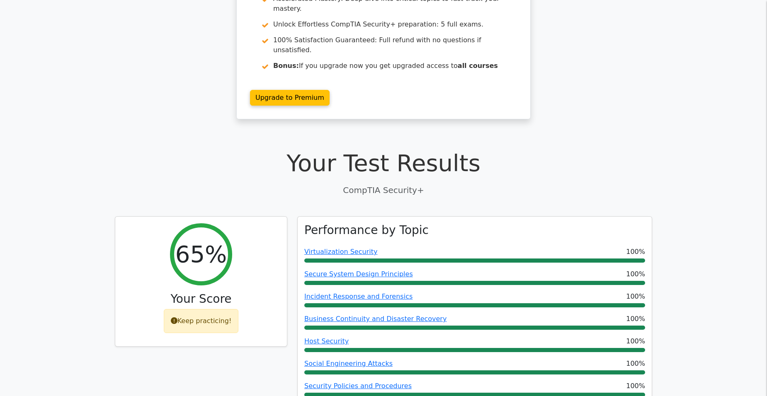
scroll to position [166, 0]
